Goal: Task Accomplishment & Management: Manage account settings

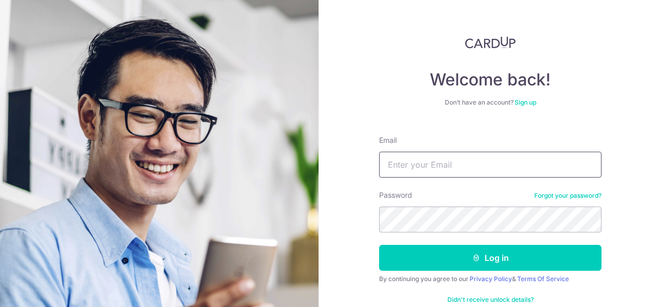
click at [428, 161] on input "Email" at bounding box center [490, 164] width 222 height 26
type input "[EMAIL_ADDRESS][DOMAIN_NAME]"
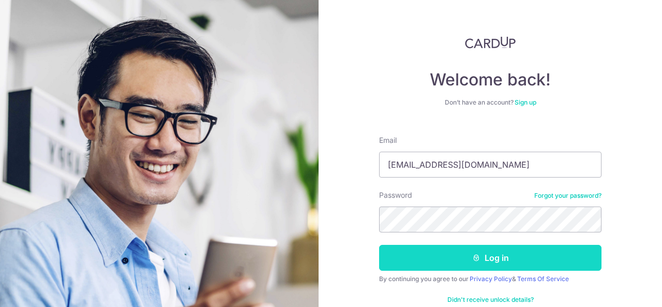
click at [412, 260] on button "Log in" at bounding box center [490, 258] width 222 height 26
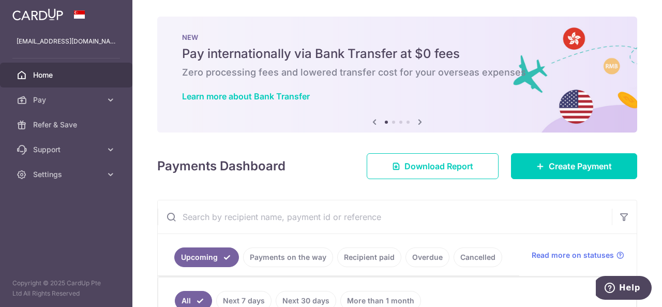
click at [239, 133] on div "× Pause Schedule Pause all future payments in this series Pause just this one p…" at bounding box center [396, 153] width 529 height 307
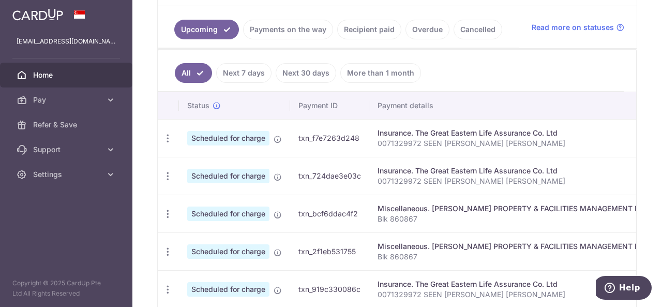
scroll to position [248, 0]
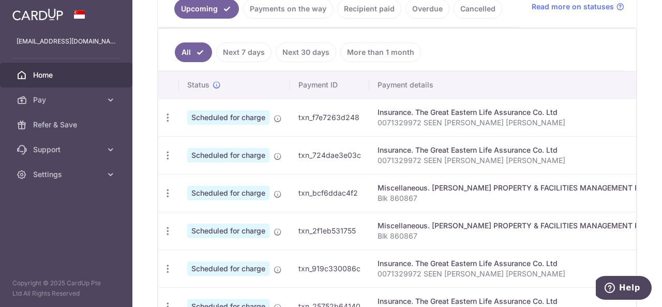
click at [488, 125] on td "Insurance. The Great Eastern Life Assurance Co. Ltd 0071329972 SEEN JIAN YI ROG…" at bounding box center [520, 117] width 302 height 38
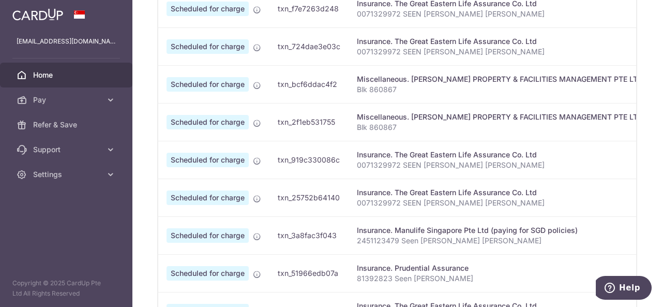
scroll to position [372, 0]
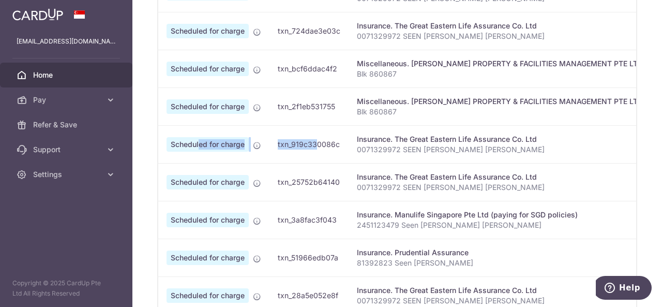
drag, startPoint x: 198, startPoint y: 129, endPoint x: 289, endPoint y: 143, distance: 92.1
click at [289, 143] on tr "Update payment Cancel payment Scheduled for charge txn_919c330086c Insurance. T…" at bounding box center [595, 144] width 915 height 38
click at [289, 143] on td "txn_919c330086c" at bounding box center [308, 144] width 79 height 38
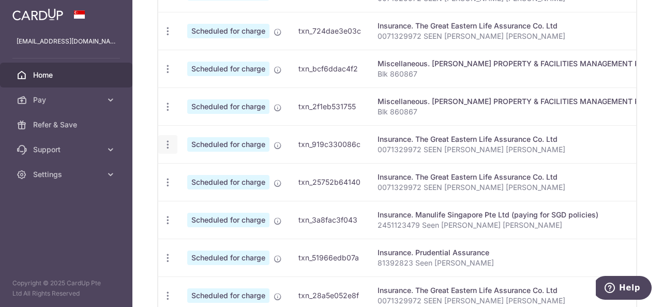
click at [162, 135] on div "Update payment Cancel payment" at bounding box center [167, 144] width 19 height 19
click at [167, 143] on icon "button" at bounding box center [167, 144] width 11 height 11
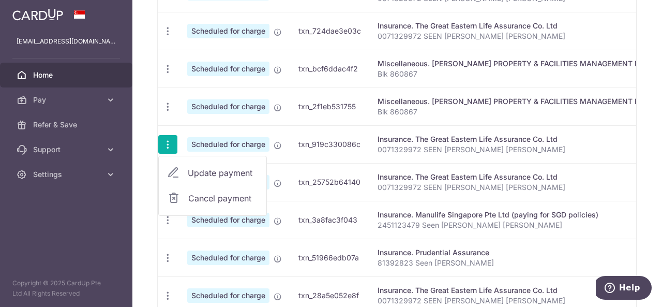
click at [204, 169] on span "Update payment" at bounding box center [223, 172] width 70 height 12
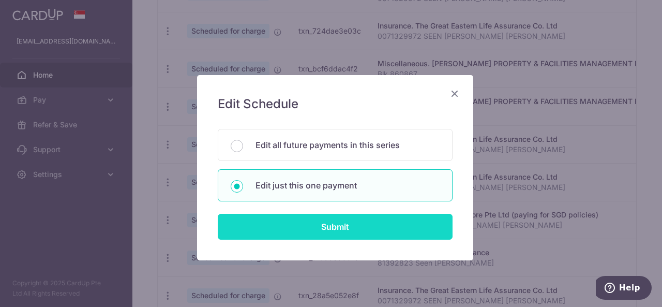
click at [327, 232] on input "Submit" at bounding box center [335, 227] width 235 height 26
radio input "true"
type input "652.05"
type input "18/11/2025"
type input "0071329972 SEEN JIAN YI ROGER"
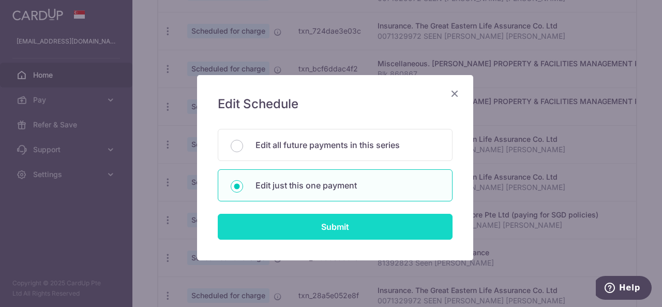
type input "REC185"
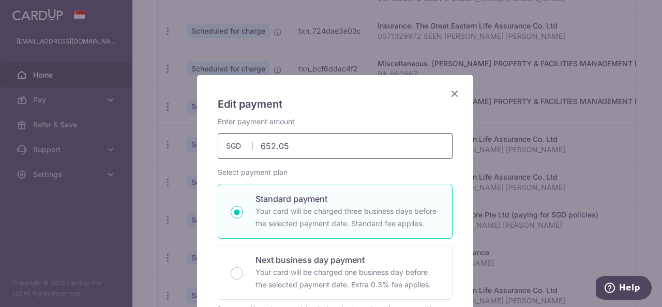
click at [295, 144] on input "652.05" at bounding box center [335, 146] width 235 height 26
type input "490.92"
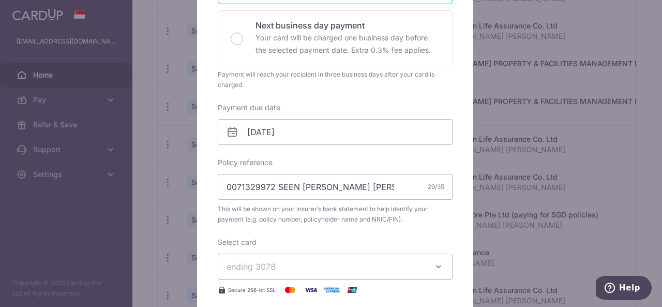
scroll to position [259, 0]
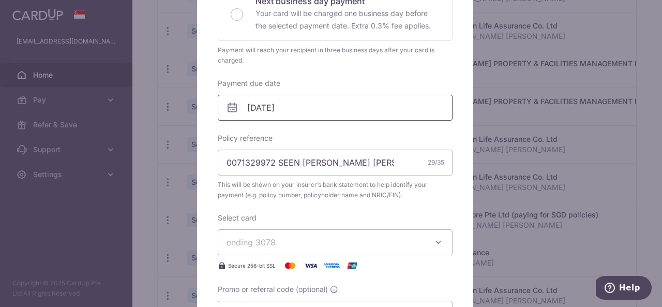
click at [309, 109] on input "18/11/2025" at bounding box center [335, 108] width 235 height 26
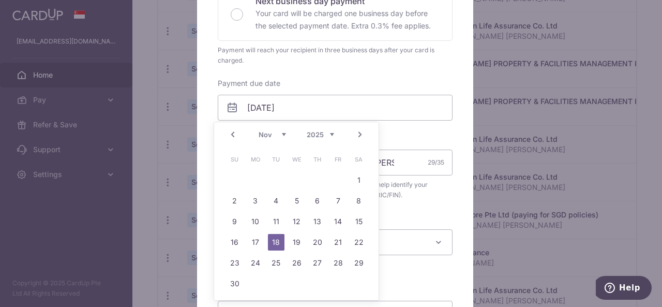
click at [232, 131] on link "Prev" at bounding box center [232, 134] width 12 height 12
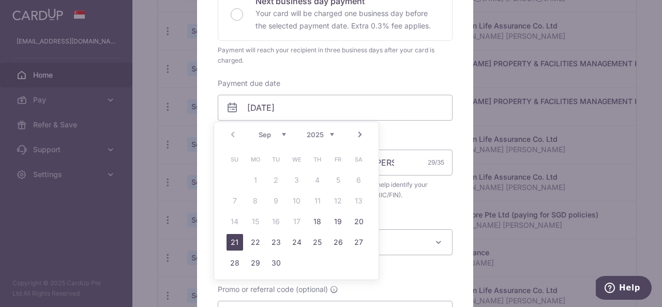
click at [230, 240] on link "21" at bounding box center [234, 242] width 17 height 17
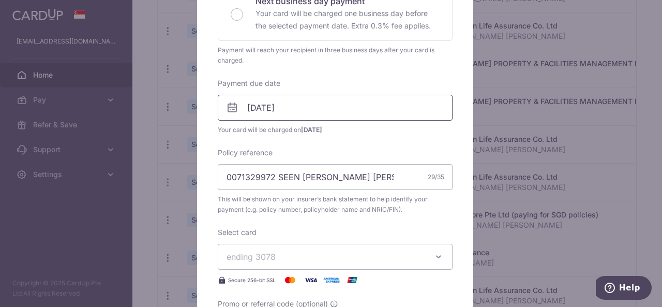
click at [303, 106] on input "21/09/2025" at bounding box center [335, 108] width 235 height 26
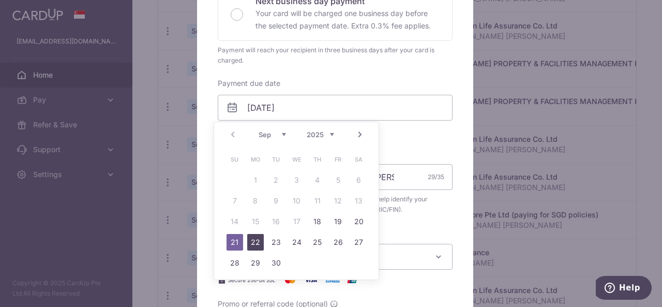
click at [254, 245] on link "22" at bounding box center [255, 242] width 17 height 17
type input "22/09/2025"
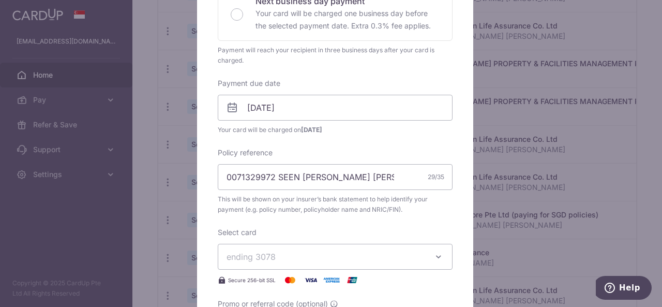
click at [398, 250] on span "ending 3078" at bounding box center [325, 256] width 199 height 12
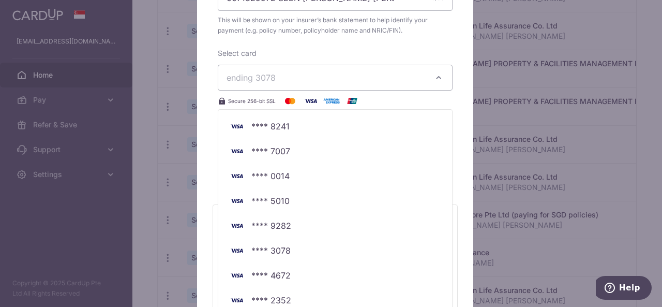
scroll to position [465, 0]
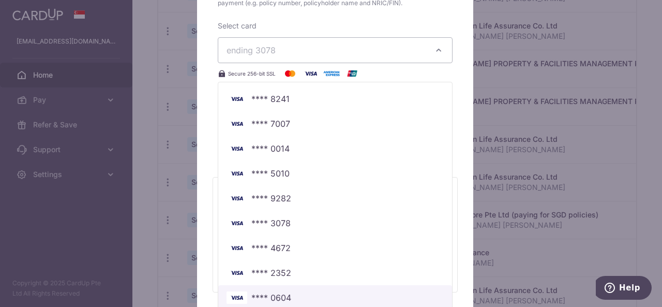
click at [277, 294] on span "**** 0604" at bounding box center [271, 297] width 40 height 12
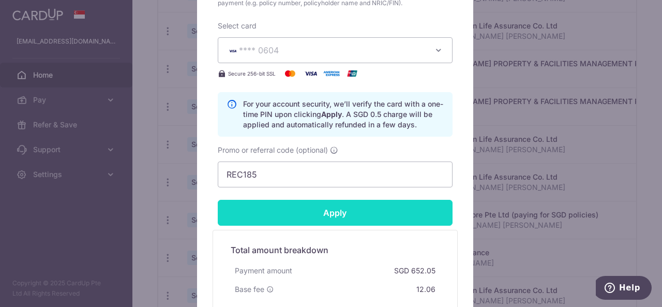
click at [327, 208] on input "Apply" at bounding box center [335, 213] width 235 height 26
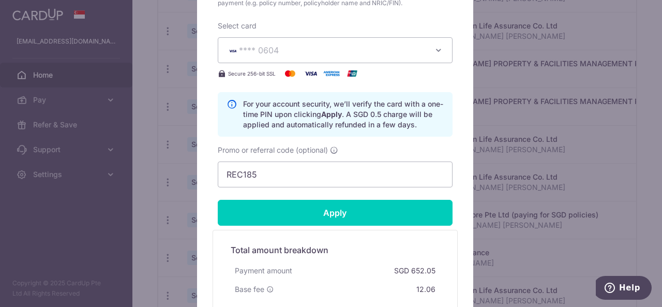
type input "Successfully Applied"
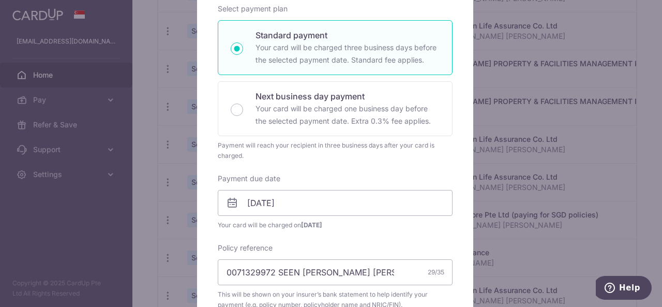
scroll to position [0, 0]
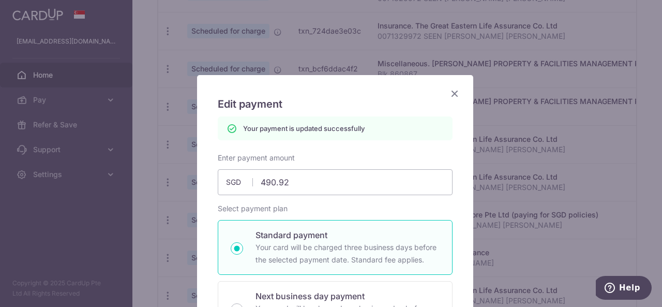
click at [449, 90] on icon "Close" at bounding box center [454, 93] width 12 height 13
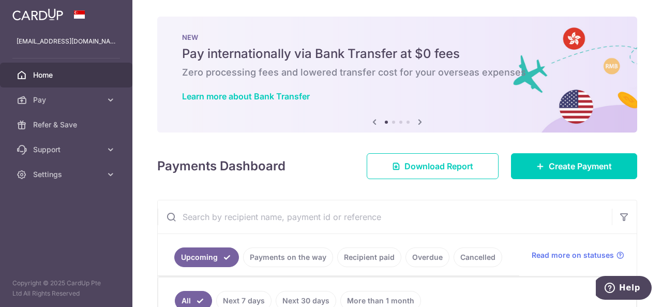
click at [249, 186] on div "× Pause Schedule Pause all future payments in this series Pause just this one p…" at bounding box center [396, 153] width 529 height 307
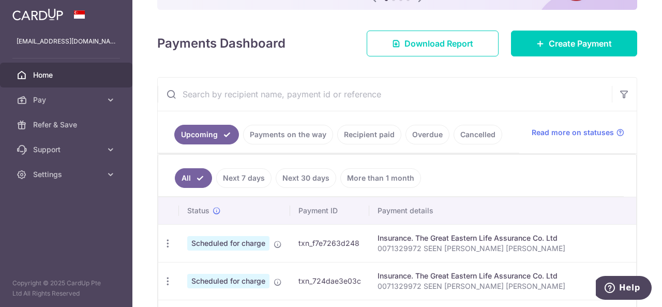
scroll to position [227, 0]
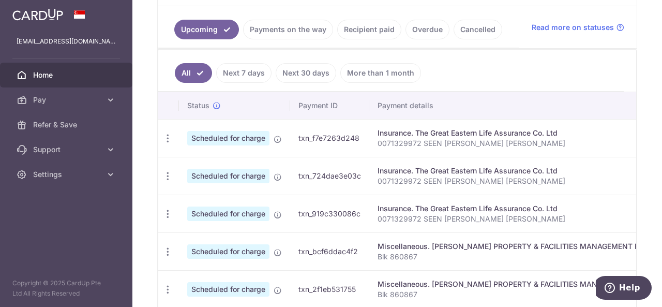
click at [300, 185] on td "txn_724dae3e03c" at bounding box center [329, 176] width 79 height 38
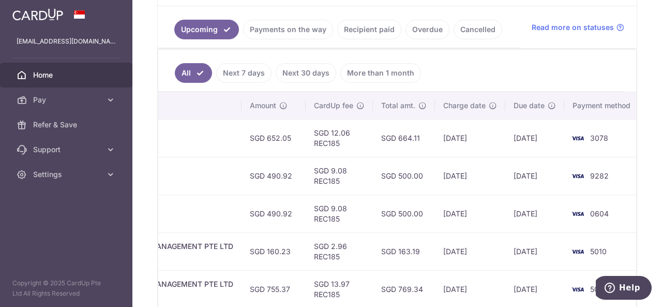
scroll to position [0, 431]
click at [345, 128] on td "SGD 12.06 REC185" at bounding box center [338, 138] width 67 height 38
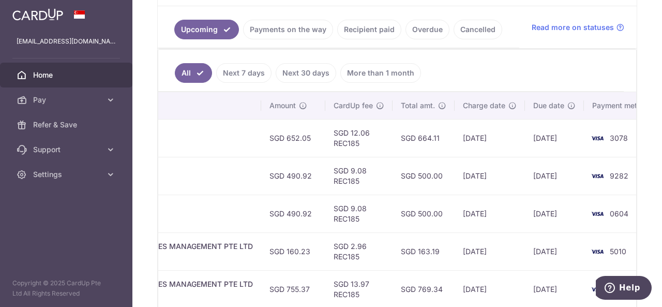
click at [345, 128] on td "SGD 12.06 REC185" at bounding box center [358, 138] width 67 height 38
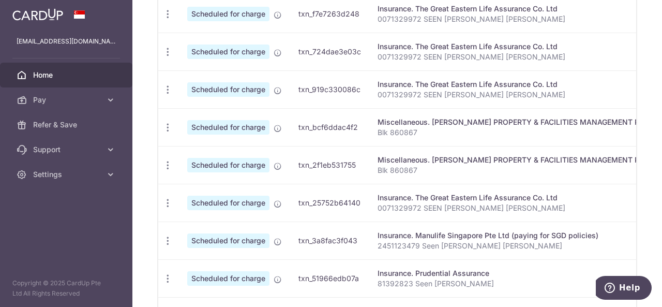
scroll to position [372, 0]
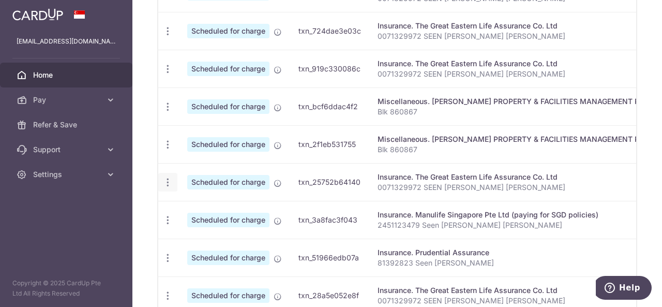
click at [165, 177] on icon "button" at bounding box center [167, 182] width 11 height 11
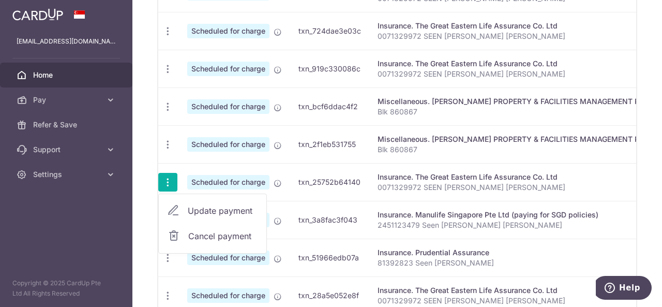
click at [373, 175] on td "Insurance. The Great Eastern Life Assurance Co. Ltd 0071329972 SEEN JIAN YI ROG…" at bounding box center [520, 182] width 302 height 38
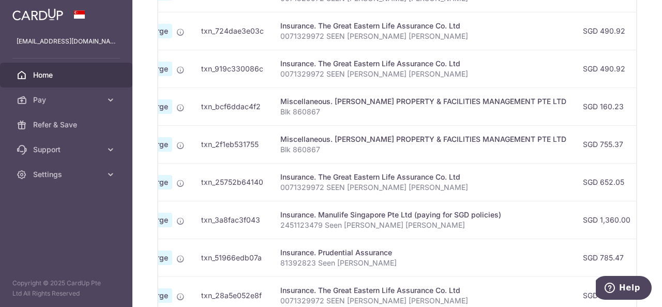
scroll to position [0, 0]
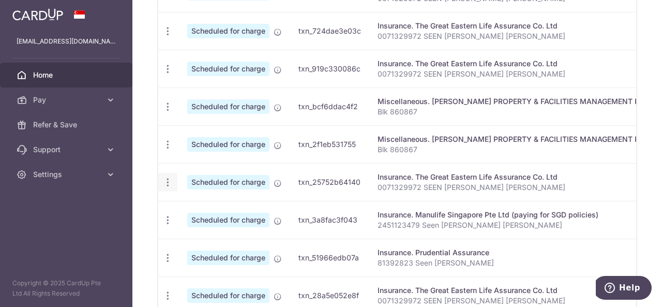
click at [165, 177] on icon "button" at bounding box center [167, 182] width 11 height 11
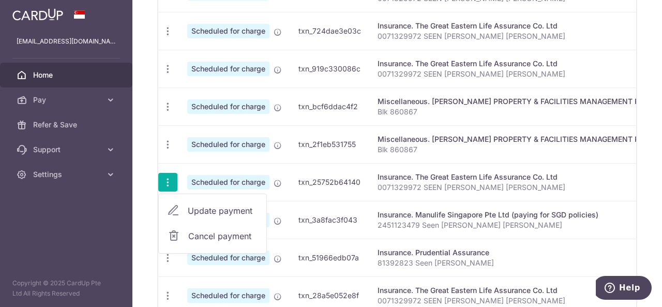
click at [191, 214] on link "Update payment" at bounding box center [213, 210] width 108 height 25
radio input "true"
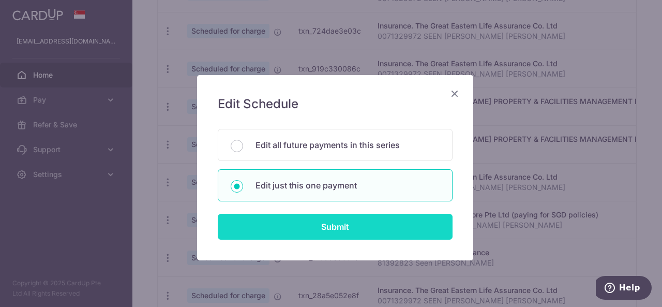
click at [278, 224] on input "Submit" at bounding box center [335, 227] width 235 height 26
radio input "true"
type input "652.05"
type input "18/12/2025"
type input "0071329972 SEEN JIAN YI ROGER"
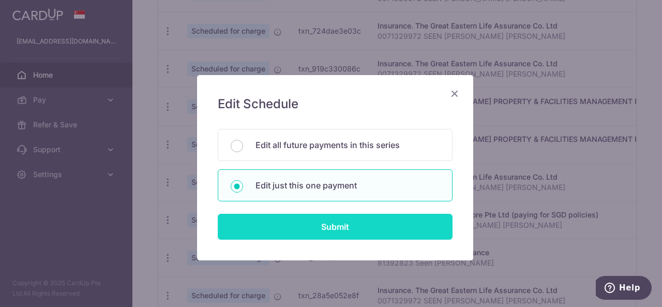
type input "REC185"
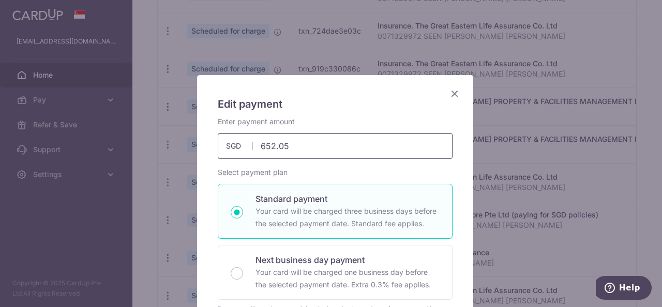
click at [326, 140] on input "652.05" at bounding box center [335, 146] width 235 height 26
type input "785.47"
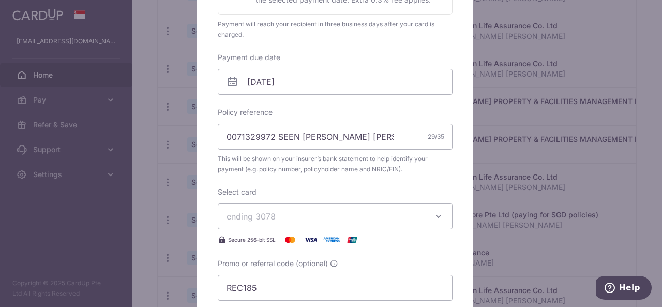
scroll to position [322, 0]
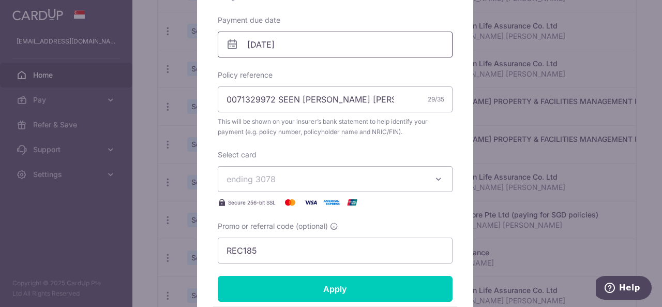
click at [304, 45] on input "18/12/2025" at bounding box center [335, 45] width 235 height 26
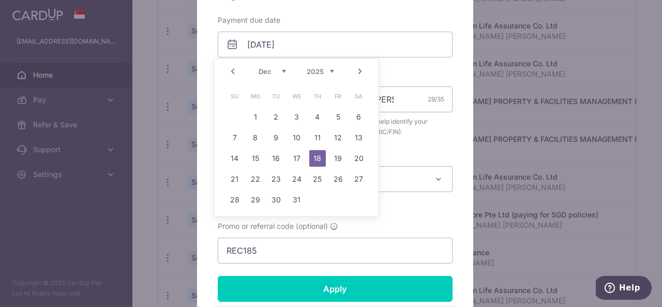
click at [225, 71] on div "Prev Next Sep Oct Nov Dec 2025 2026 2027 2028 2029 2030 2031 2032 2033 2034 2035" at bounding box center [296, 71] width 164 height 25
click at [230, 71] on link "Prev" at bounding box center [232, 71] width 12 height 12
click at [340, 161] on link "19" at bounding box center [338, 158] width 17 height 17
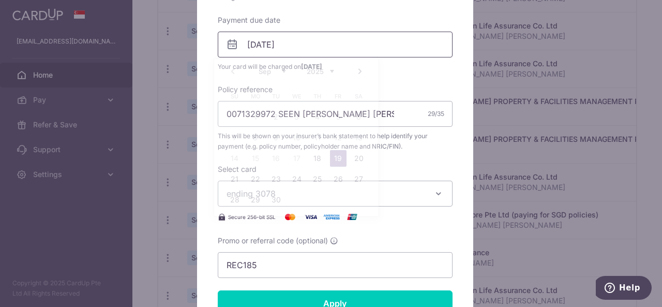
click at [308, 40] on input "19/09/2025" at bounding box center [335, 45] width 235 height 26
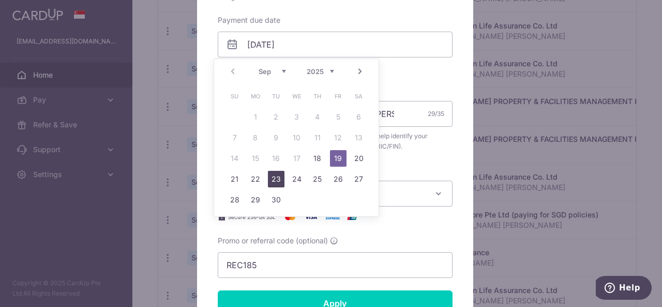
click at [273, 171] on link "23" at bounding box center [276, 179] width 17 height 17
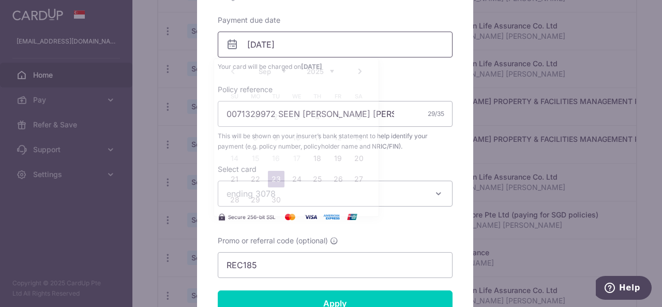
click at [299, 39] on input "23/09/2025" at bounding box center [335, 45] width 235 height 26
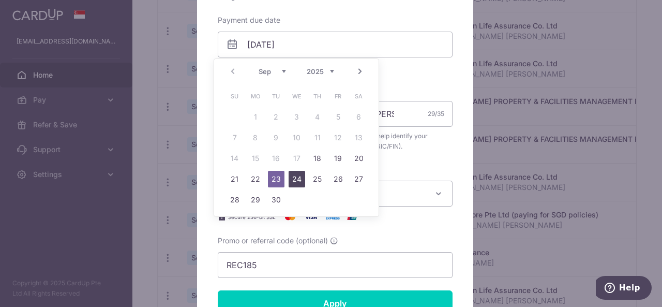
click at [298, 174] on link "24" at bounding box center [297, 179] width 17 height 17
type input "24/09/2025"
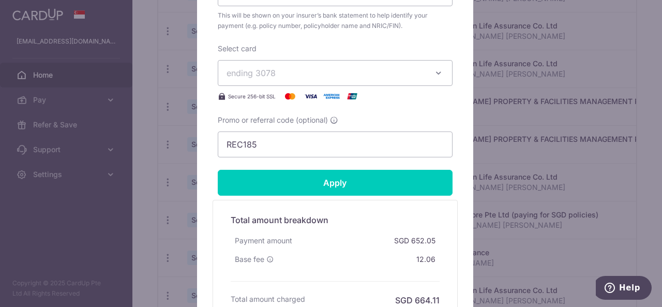
scroll to position [489, 0]
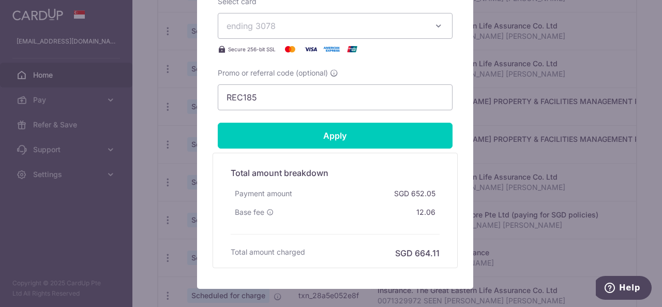
click at [428, 25] on button "ending 3078" at bounding box center [335, 26] width 235 height 26
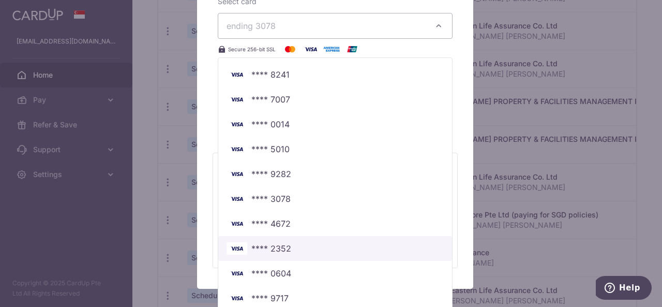
click at [266, 245] on span "**** 2352" at bounding box center [271, 248] width 40 height 12
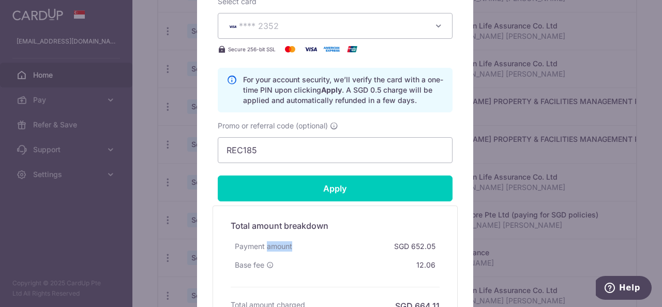
click at [266, 245] on div "Payment amount" at bounding box center [264, 246] width 66 height 19
click at [308, 205] on div "Total amount breakdown Payment amount SGD 652.05 Base fee 12.06 Processing fee …" at bounding box center [335, 262] width 245 height 115
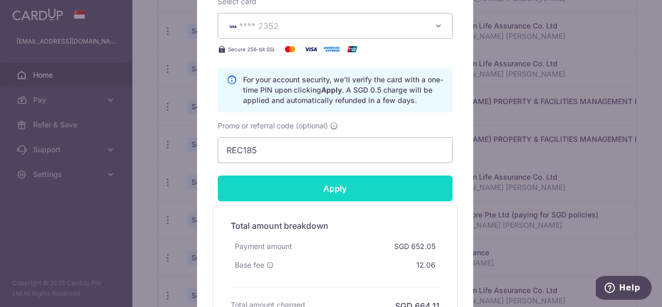
click at [308, 194] on input "Apply" at bounding box center [335, 188] width 235 height 26
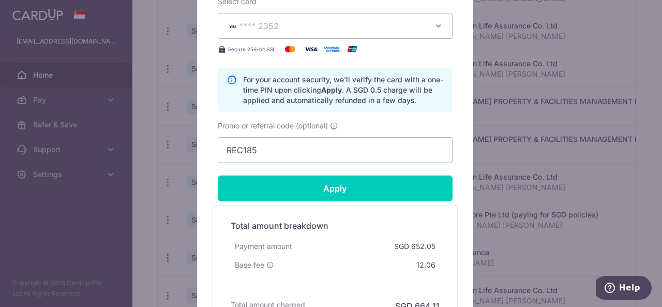
type input "Successfully Applied"
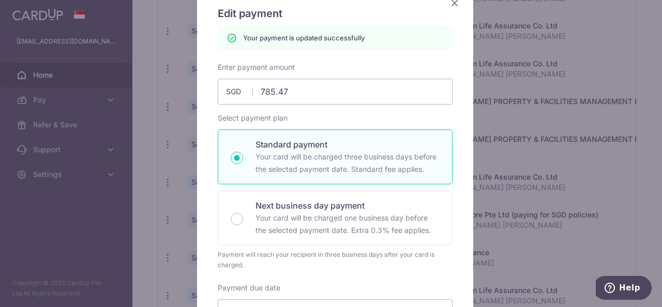
scroll to position [28, 0]
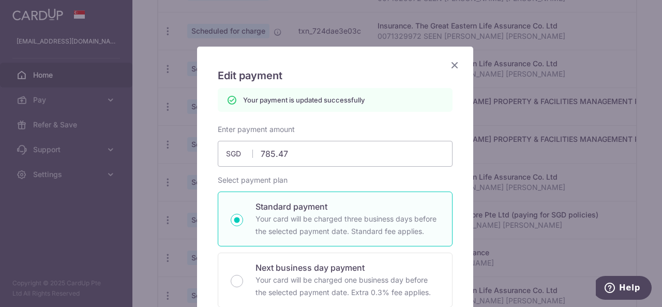
click at [449, 71] on icon "Close" at bounding box center [454, 64] width 12 height 13
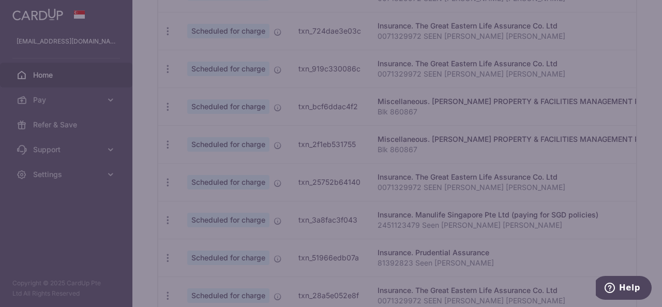
click at [449, 71] on div at bounding box center [331, 153] width 662 height 307
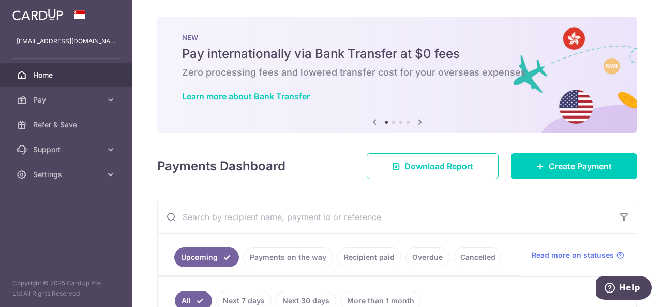
click at [267, 194] on div "× Pause Schedule Pause all future payments in this series Pause just this one p…" at bounding box center [396, 153] width 529 height 307
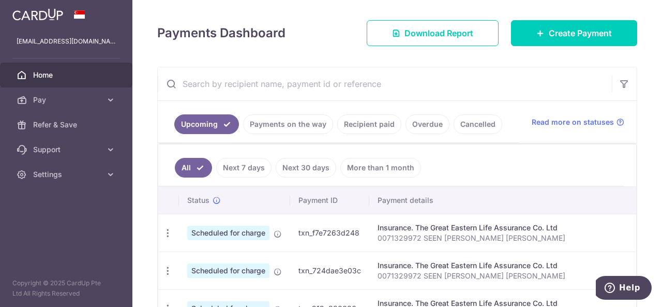
scroll to position [207, 0]
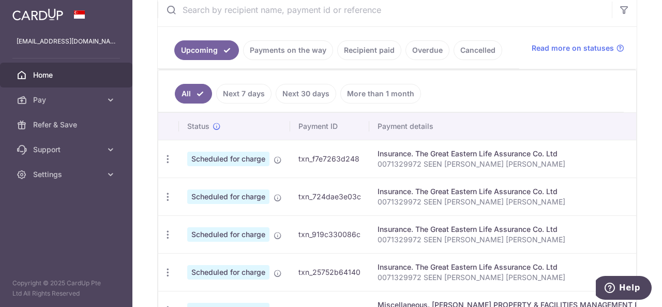
click at [353, 172] on td "txn_f7e7263d248" at bounding box center [329, 159] width 79 height 38
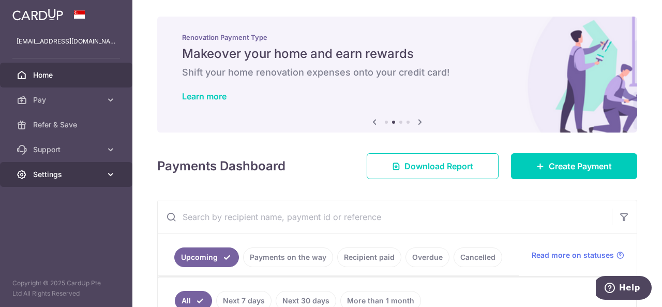
click at [25, 172] on icon at bounding box center [22, 174] width 10 height 10
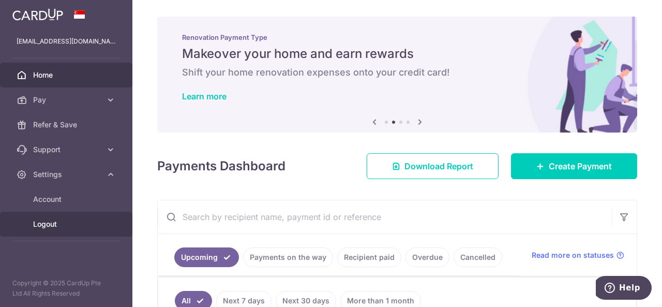
click at [41, 228] on span "Logout" at bounding box center [67, 224] width 68 height 10
